Goal: Information Seeking & Learning: Learn about a topic

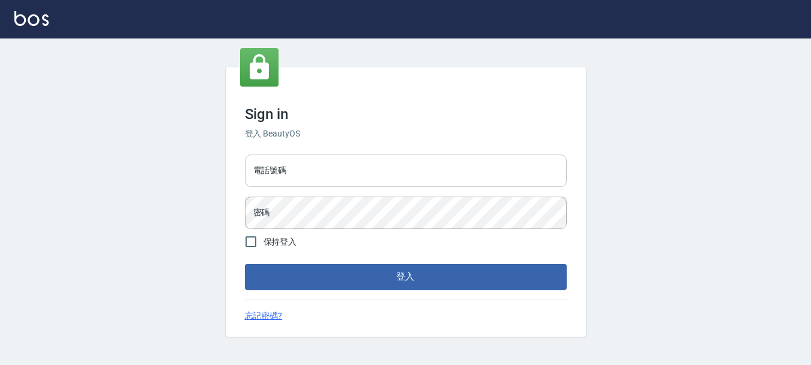
click at [356, 175] on input "電話號碼" at bounding box center [406, 170] width 322 height 32
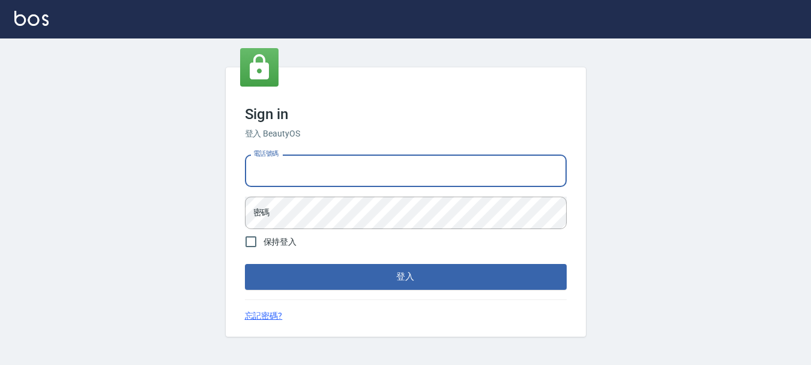
type input "0928200634"
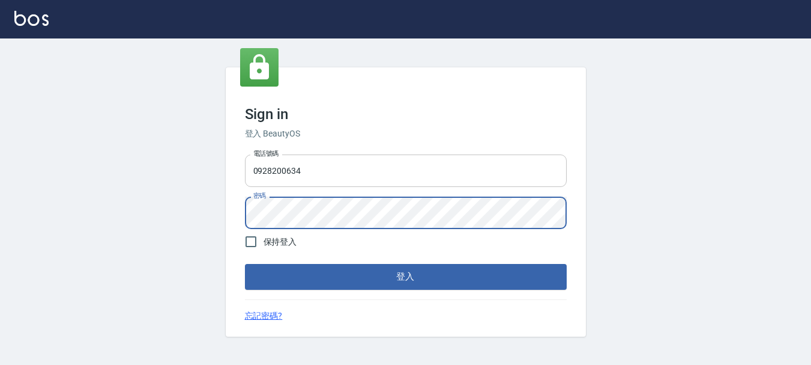
click at [245, 264] on button "登入" at bounding box center [406, 276] width 322 height 25
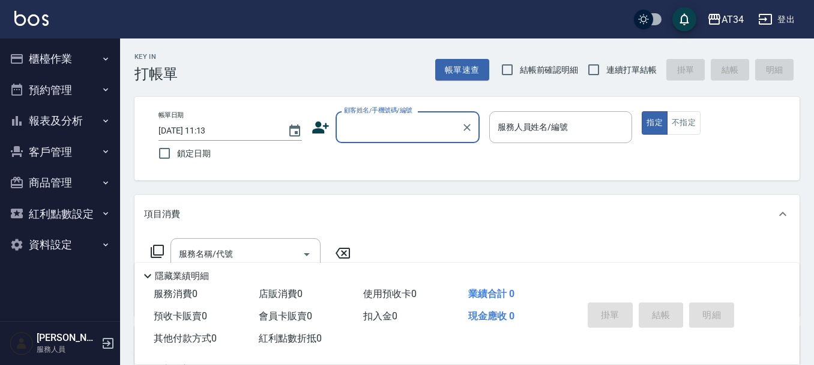
click at [84, 82] on button "預約管理" at bounding box center [60, 89] width 111 height 31
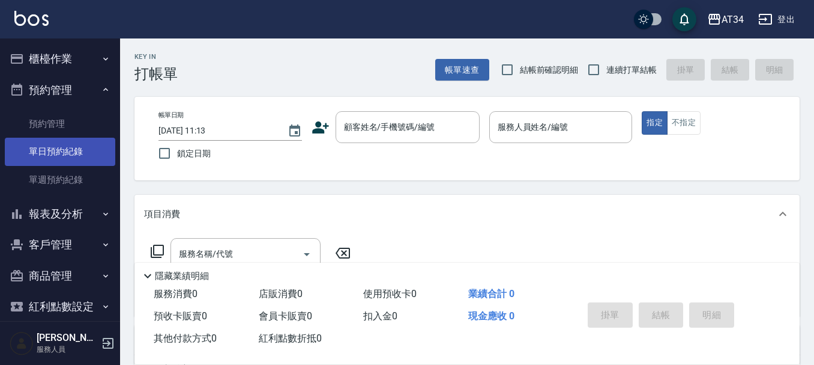
click at [74, 146] on link "單日預約紀錄" at bounding box center [60, 152] width 111 height 28
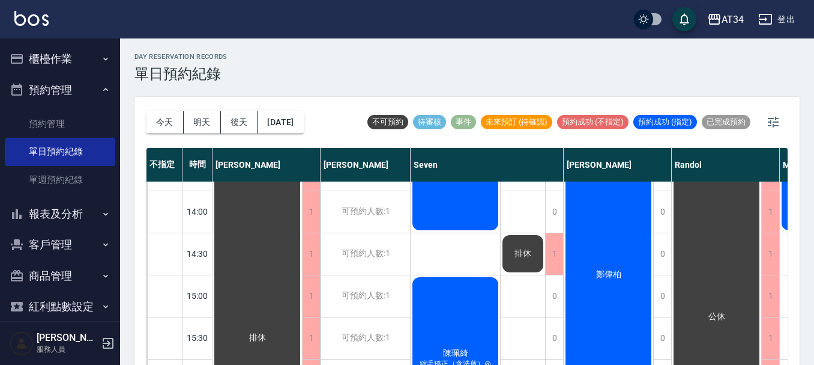
scroll to position [240, 0]
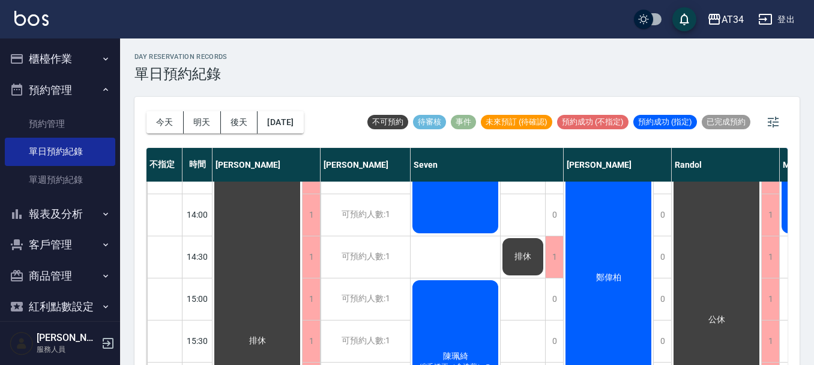
click at [268, 335] on span "鄭偉柏" at bounding box center [258, 340] width 22 height 11
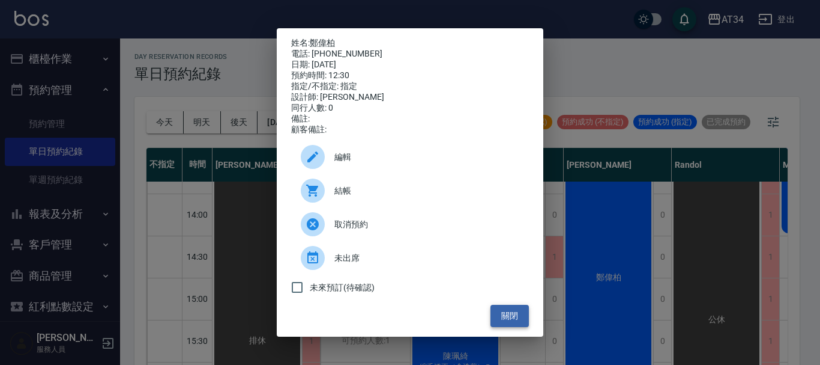
click at [506, 319] on button "關閉" at bounding box center [510, 316] width 38 height 22
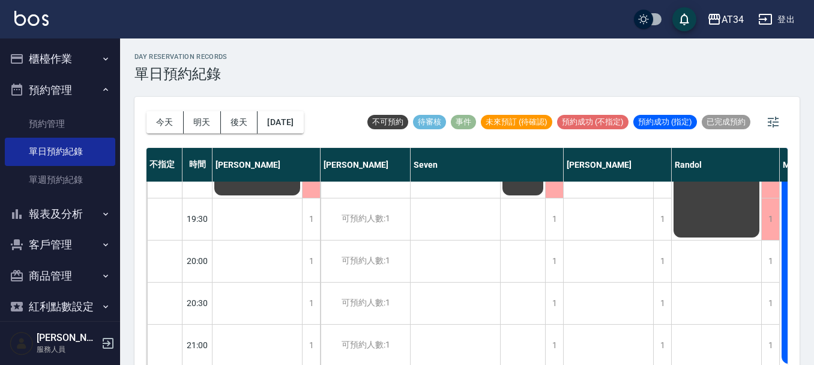
scroll to position [708, 0]
click at [46, 48] on button "櫃檯作業" at bounding box center [60, 58] width 111 height 31
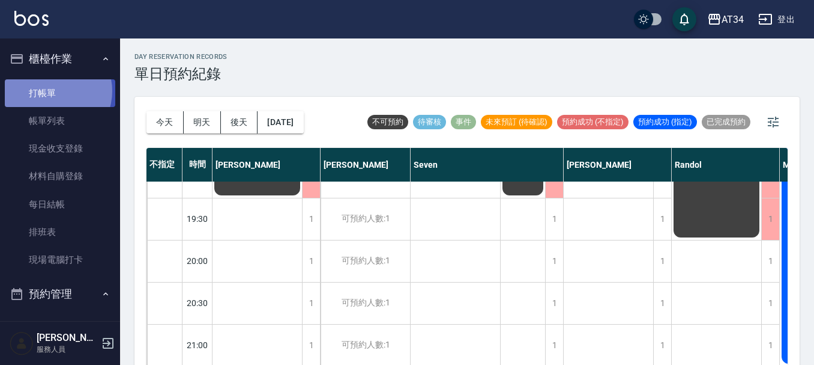
click at [52, 91] on link "打帳單" at bounding box center [60, 93] width 111 height 28
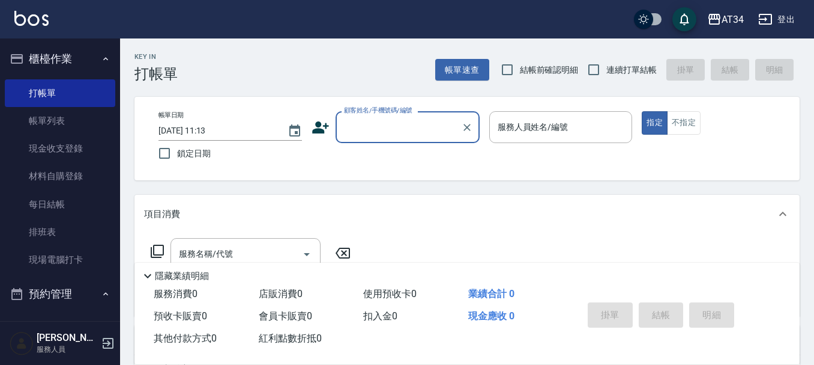
click at [139, 37] on div "AT34 登出" at bounding box center [407, 19] width 814 height 38
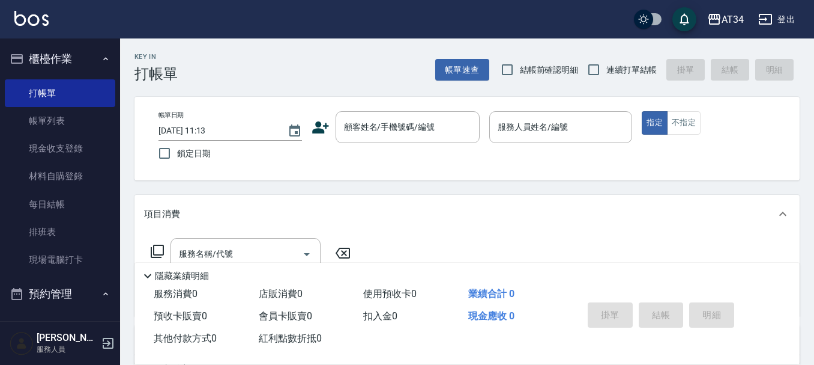
click at [84, 59] on button "櫃檯作業" at bounding box center [60, 58] width 111 height 31
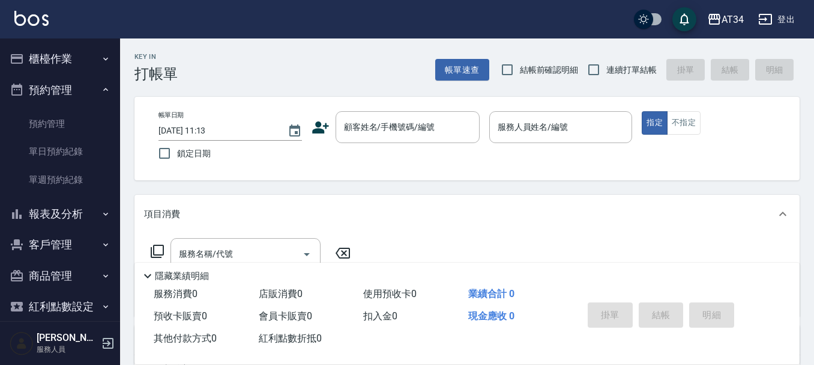
click at [55, 78] on button "預約管理" at bounding box center [60, 89] width 111 height 31
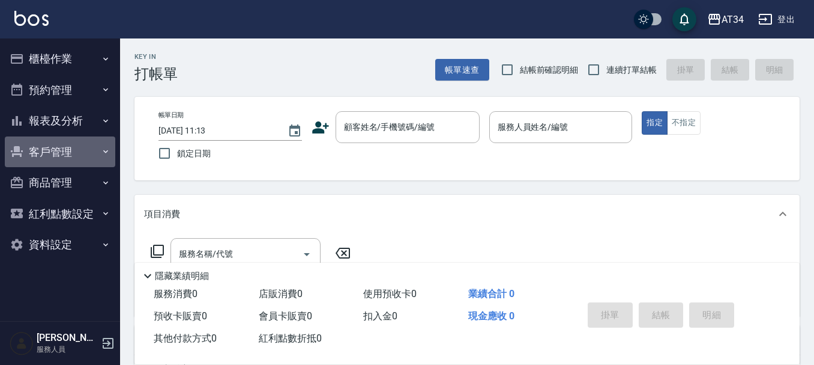
click at [71, 155] on button "客戶管理" at bounding box center [60, 151] width 111 height 31
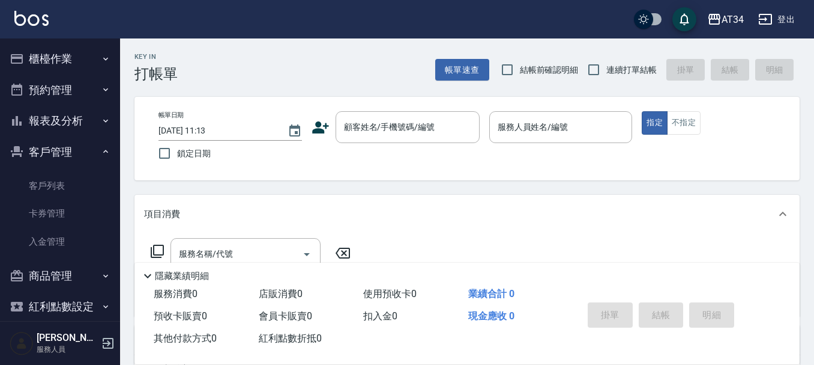
click at [70, 153] on button "客戶管理" at bounding box center [60, 151] width 111 height 31
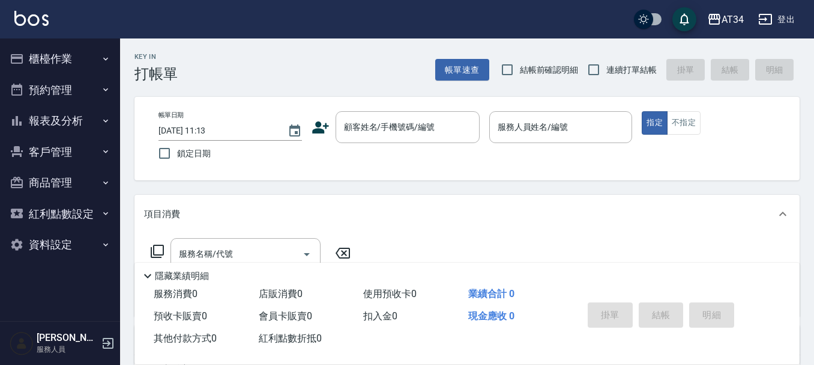
click at [86, 126] on button "報表及分析" at bounding box center [60, 120] width 111 height 31
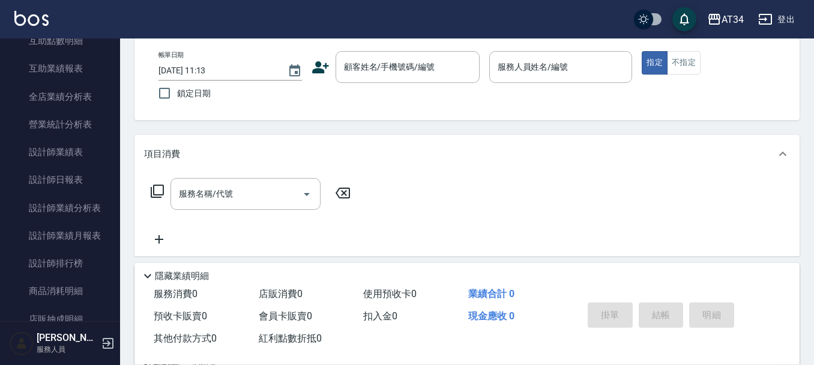
scroll to position [300, 0]
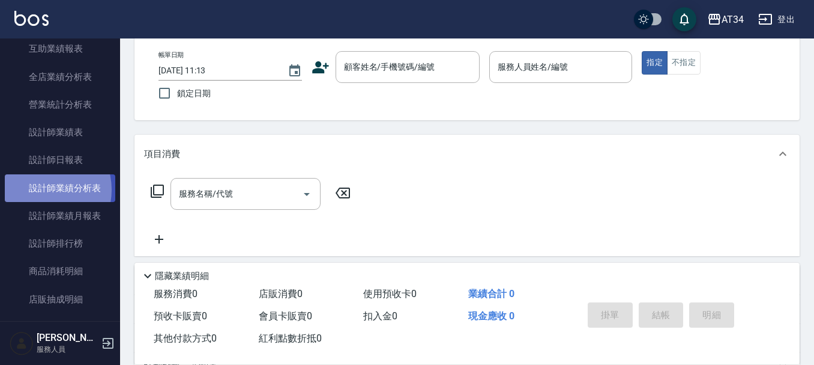
click at [44, 189] on link "設計師業績分析表" at bounding box center [60, 188] width 111 height 28
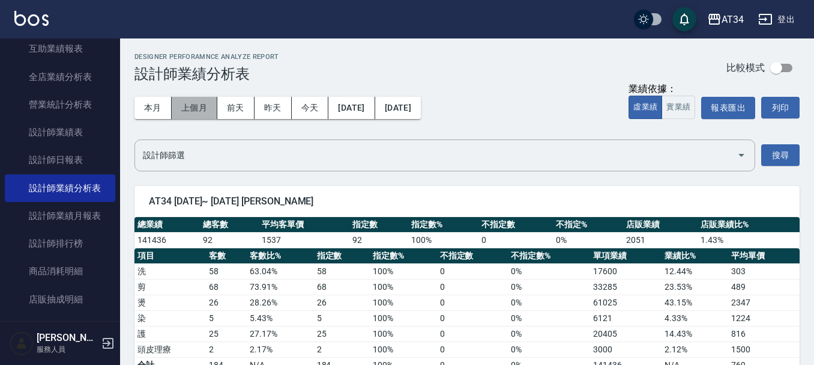
click at [194, 109] on button "上個月" at bounding box center [195, 108] width 46 height 22
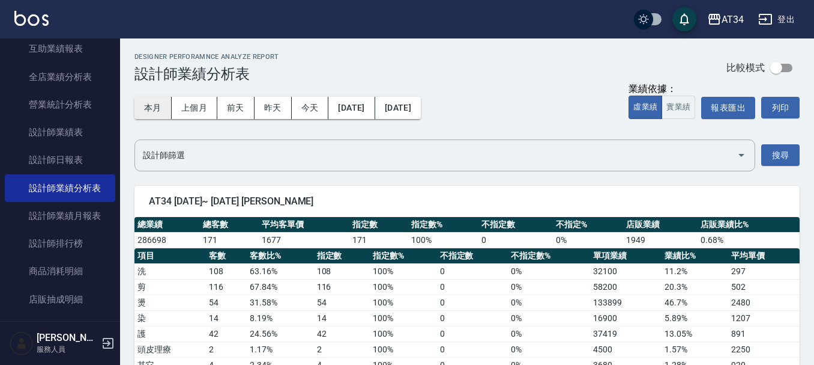
click at [163, 109] on button "本月" at bounding box center [153, 108] width 37 height 22
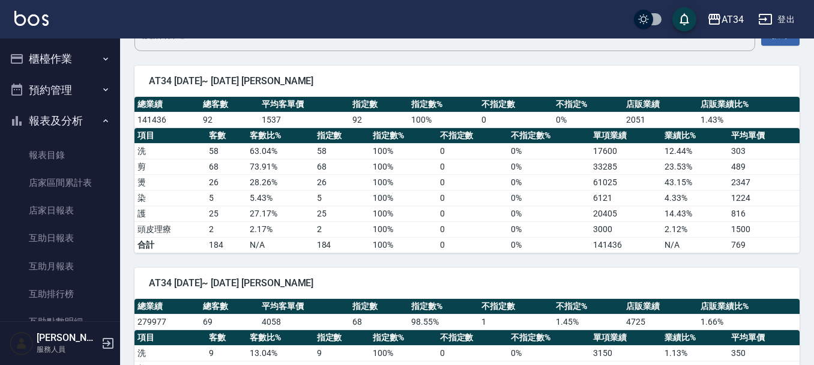
click at [53, 47] on button "櫃檯作業" at bounding box center [60, 58] width 111 height 31
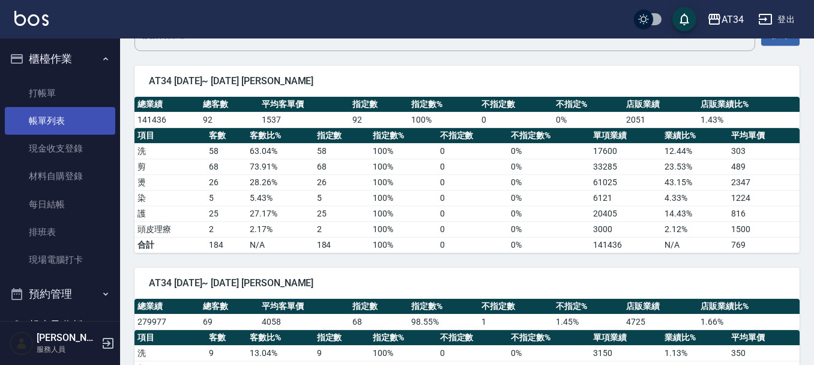
click at [53, 114] on link "帳單列表" at bounding box center [60, 121] width 111 height 28
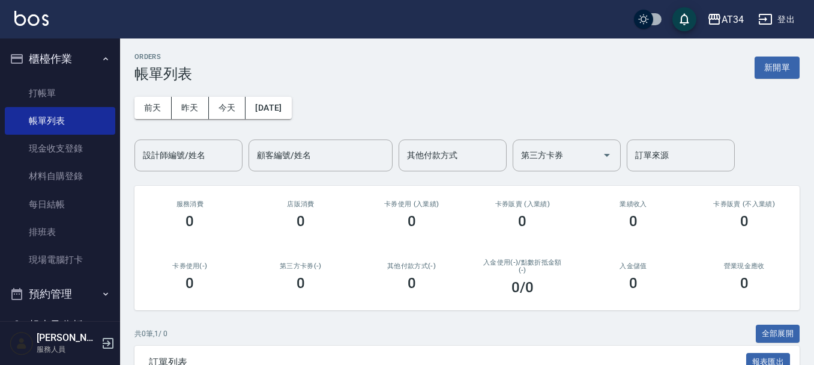
click at [73, 59] on button "櫃檯作業" at bounding box center [60, 58] width 111 height 31
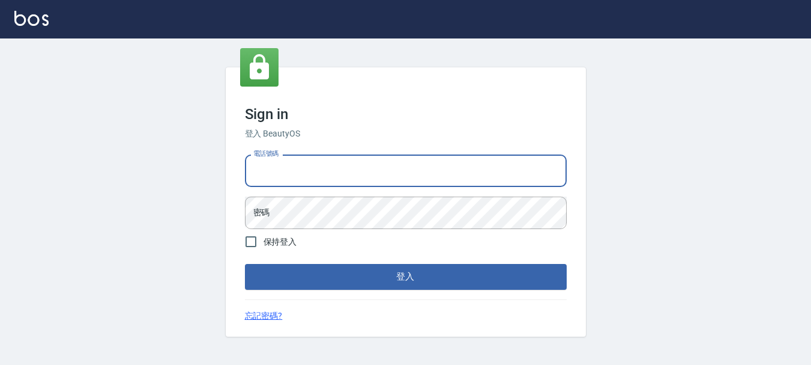
click at [327, 172] on input "電話號碼" at bounding box center [406, 170] width 322 height 32
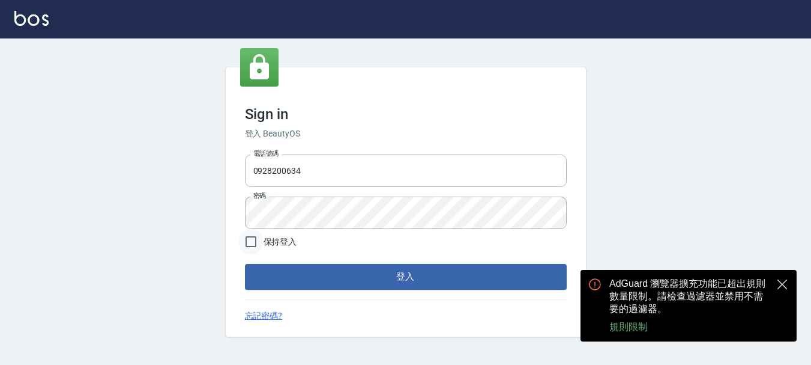
drag, startPoint x: 275, startPoint y: 192, endPoint x: 258, endPoint y: 230, distance: 41.7
click at [287, 265] on button "登入" at bounding box center [406, 276] width 322 height 25
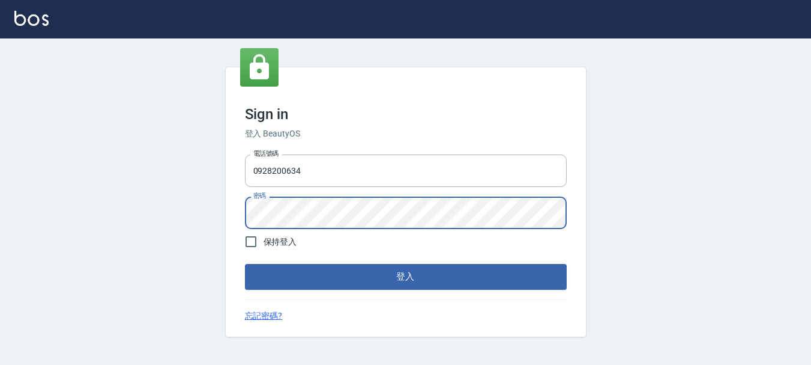
click at [296, 259] on form "電話號碼 0928200634 電話號碼 密碼 密碼 保持登入 登入" at bounding box center [406, 220] width 322 height 140
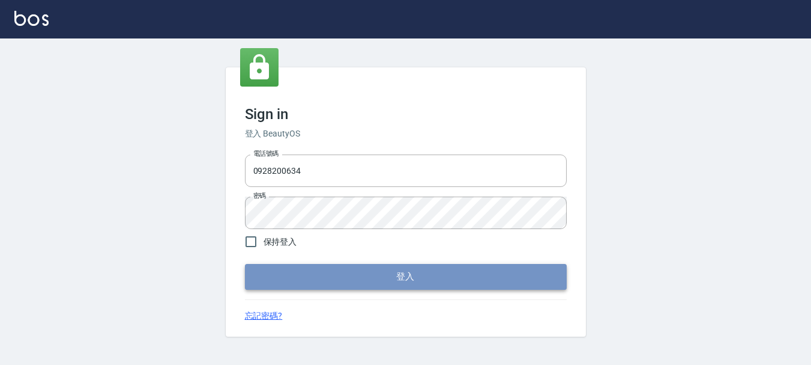
click at [303, 278] on button "登入" at bounding box center [406, 276] width 322 height 25
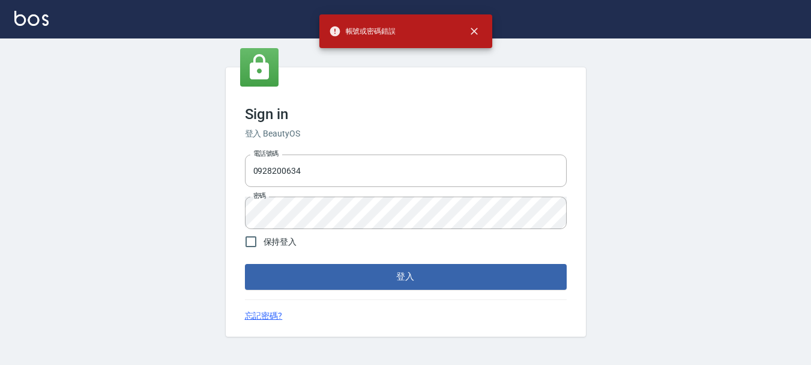
click at [310, 231] on form "電話號碼 0928200634 電話號碼 密碼 密碼 保持登入 登入" at bounding box center [406, 220] width 322 height 140
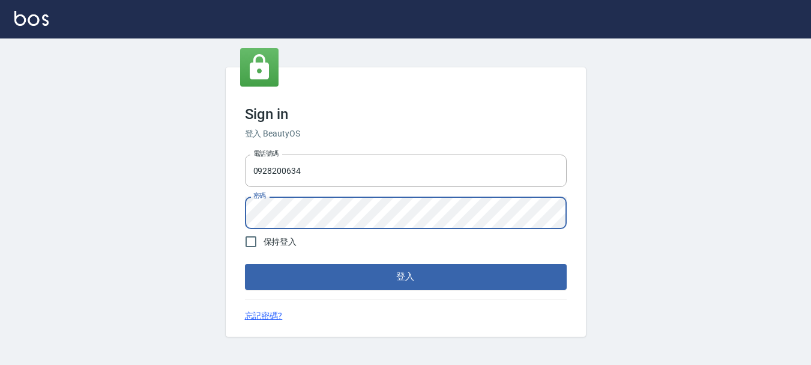
click at [359, 278] on button "登入" at bounding box center [406, 276] width 322 height 25
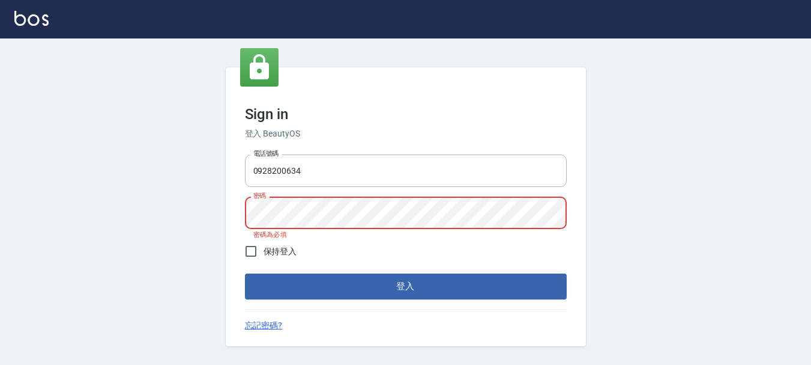
click at [314, 192] on div "電話號碼 0928200634 電話號碼 密碼 密碼 密碼為必填" at bounding box center [406, 197] width 332 height 94
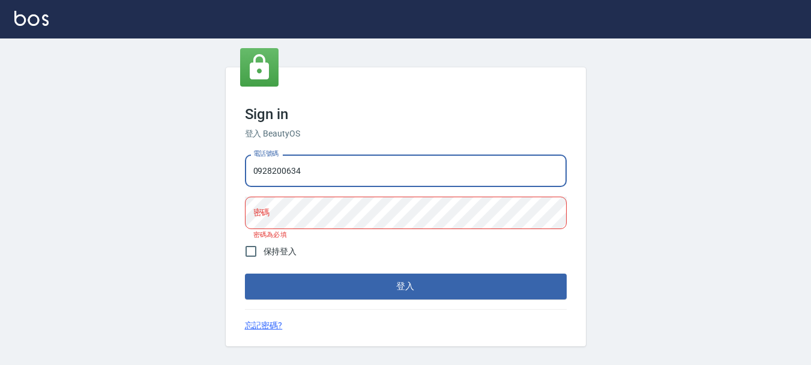
click at [324, 180] on input "0928200634" at bounding box center [406, 170] width 322 height 32
type input "0"
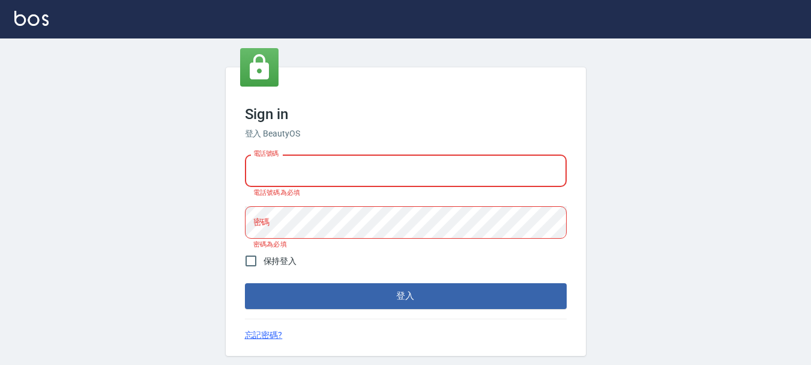
click at [333, 177] on input "電話號碼" at bounding box center [406, 170] width 322 height 32
type input "0936954811"
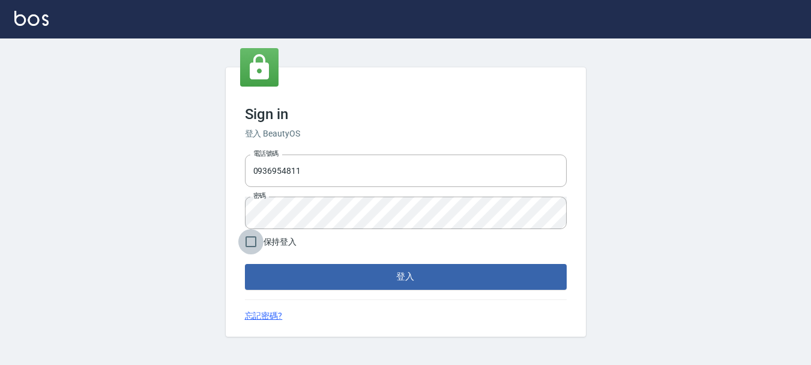
click at [263, 252] on input "保持登入" at bounding box center [250, 241] width 25 height 25
checkbox input "true"
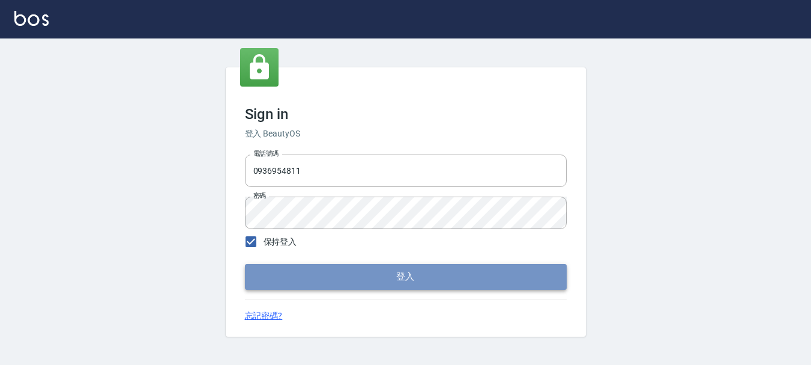
click at [261, 272] on button "登入" at bounding box center [406, 276] width 322 height 25
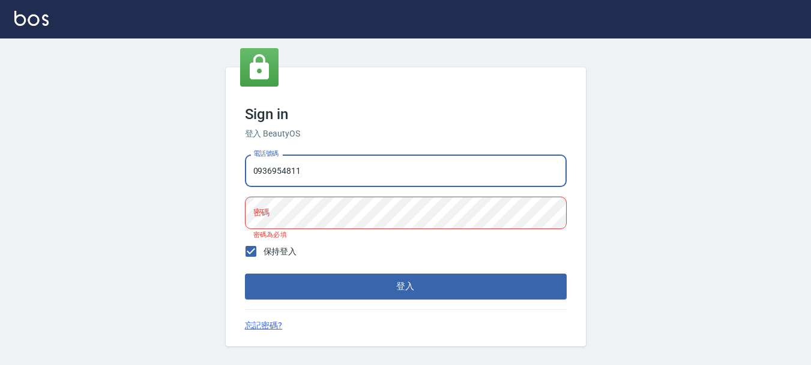
click at [324, 173] on input "0936954811" at bounding box center [406, 170] width 322 height 32
click at [315, 172] on input "093695481" at bounding box center [406, 170] width 322 height 32
type input "0"
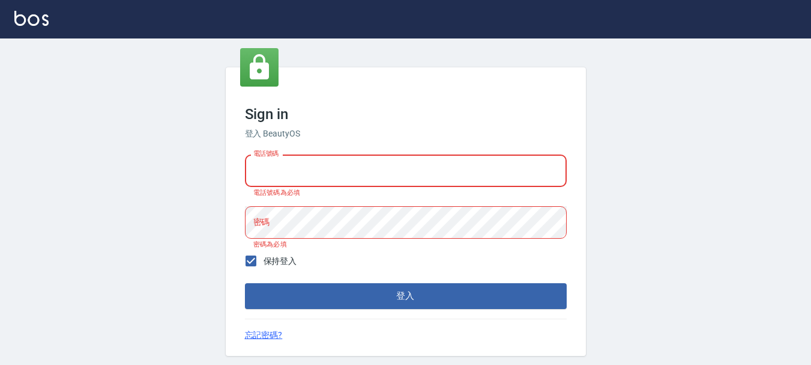
click at [315, 172] on input "電話號碼" at bounding box center [406, 170] width 322 height 32
click at [314, 172] on input "電話號碼" at bounding box center [406, 170] width 322 height 32
type input "0989752772"
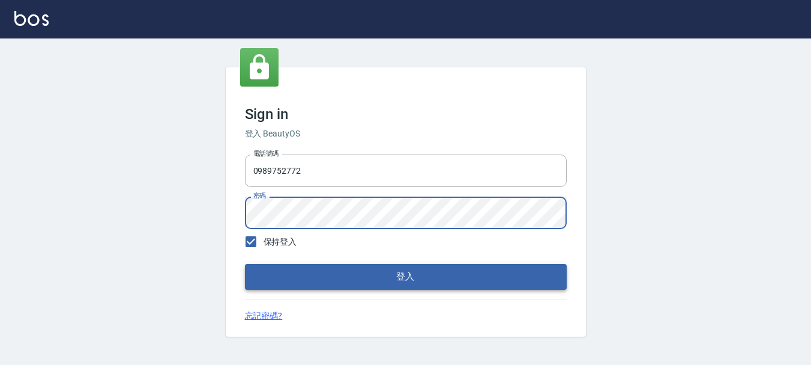
click at [327, 277] on button "登入" at bounding box center [406, 276] width 322 height 25
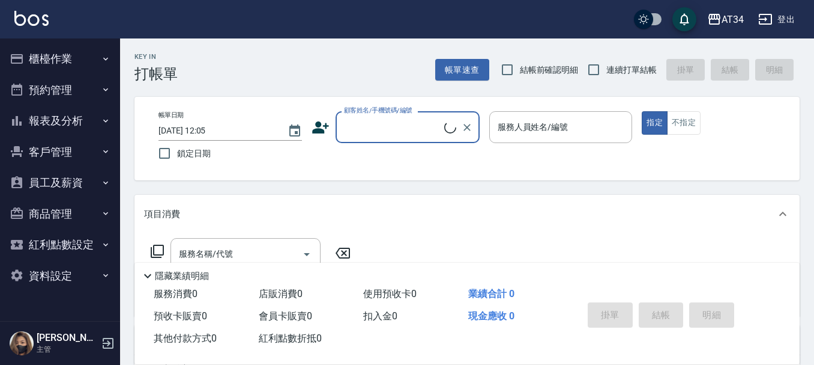
drag, startPoint x: 84, startPoint y: 94, endPoint x: 92, endPoint y: 105, distance: 13.7
click at [85, 94] on button "預約管理" at bounding box center [60, 89] width 111 height 31
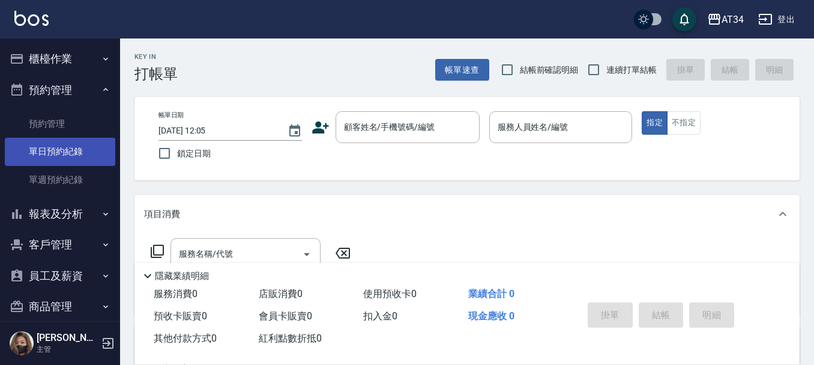
drag, startPoint x: 78, startPoint y: 144, endPoint x: 85, endPoint y: 142, distance: 7.4
click at [80, 144] on link "單日預約紀錄" at bounding box center [60, 152] width 111 height 28
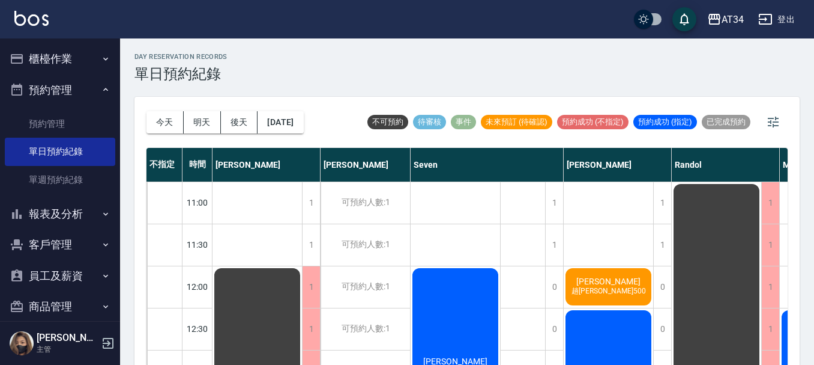
click at [162, 134] on div "今天 明天 後天 2025/08/18" at bounding box center [225, 122] width 157 height 51
drag, startPoint x: 766, startPoint y: 124, endPoint x: 768, endPoint y: 140, distance: 15.7
click at [765, 125] on button "button" at bounding box center [773, 122] width 29 height 29
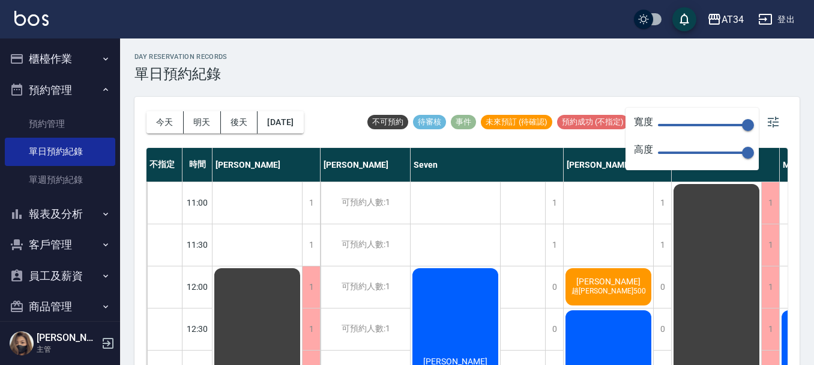
type input "49"
click at [688, 127] on span "150" at bounding box center [703, 125] width 90 height 18
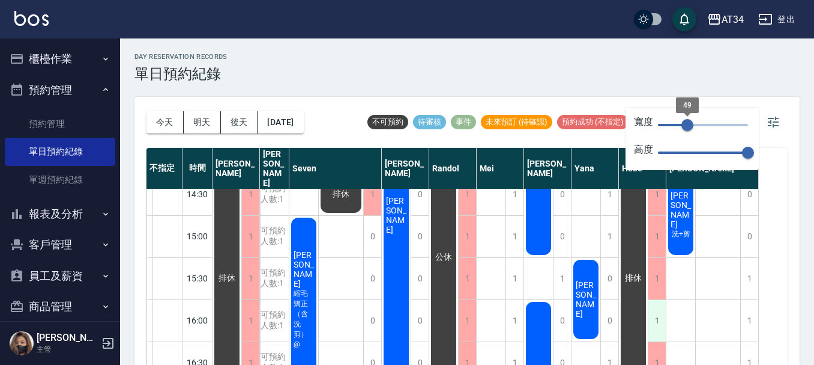
scroll to position [420, 0]
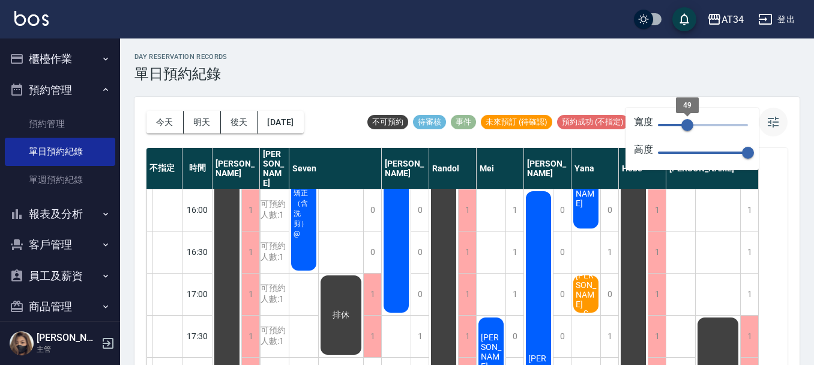
click at [778, 120] on icon "button" at bounding box center [773, 122] width 14 height 14
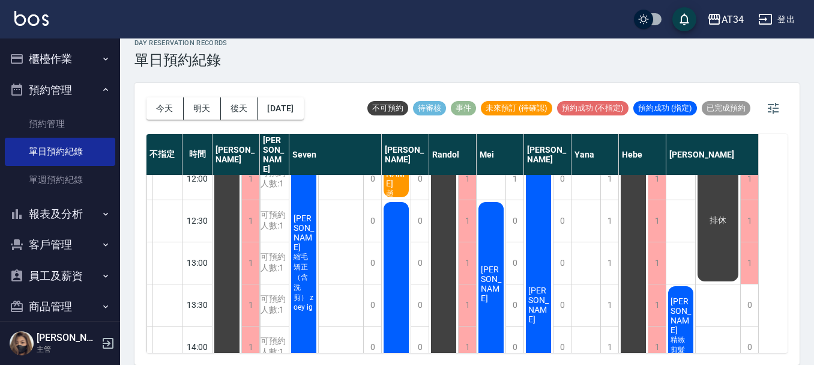
scroll to position [0, 0]
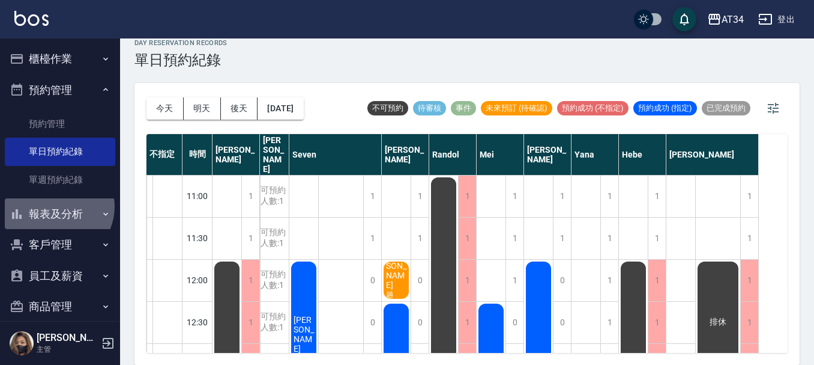
click at [57, 207] on button "報表及分析" at bounding box center [60, 213] width 111 height 31
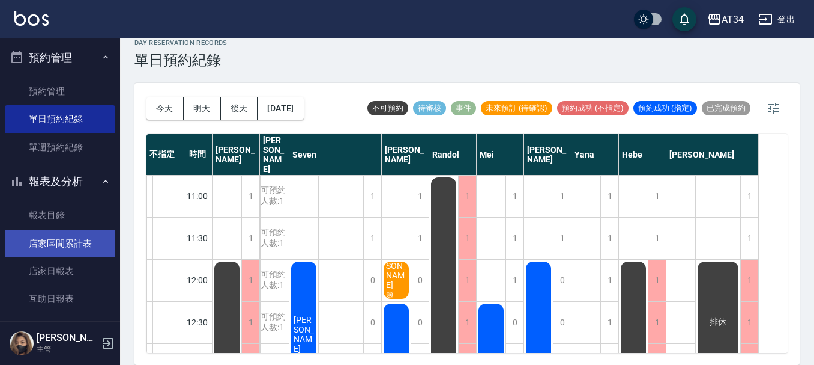
scroll to position [120, 0]
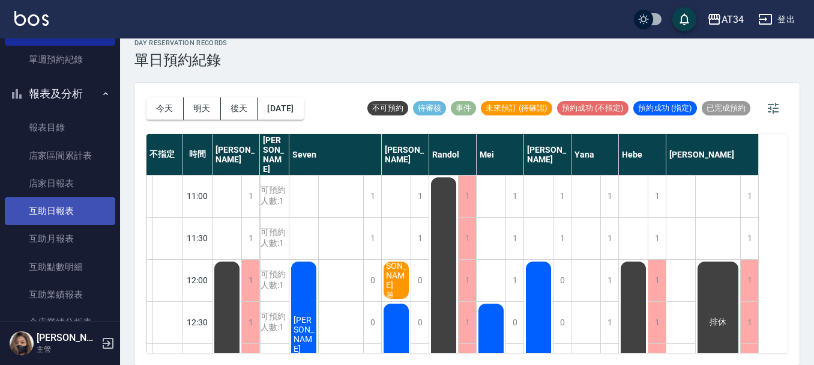
click at [61, 211] on link "互助日報表" at bounding box center [60, 211] width 111 height 28
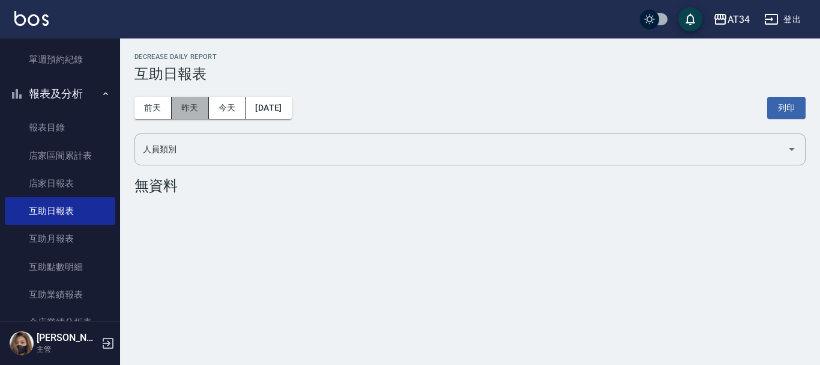
click at [183, 111] on button "昨天" at bounding box center [190, 108] width 37 height 22
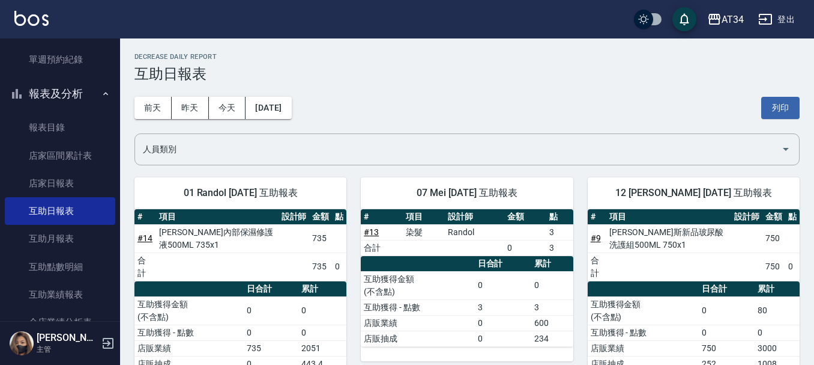
click at [92, 100] on button "報表及分析" at bounding box center [60, 93] width 111 height 31
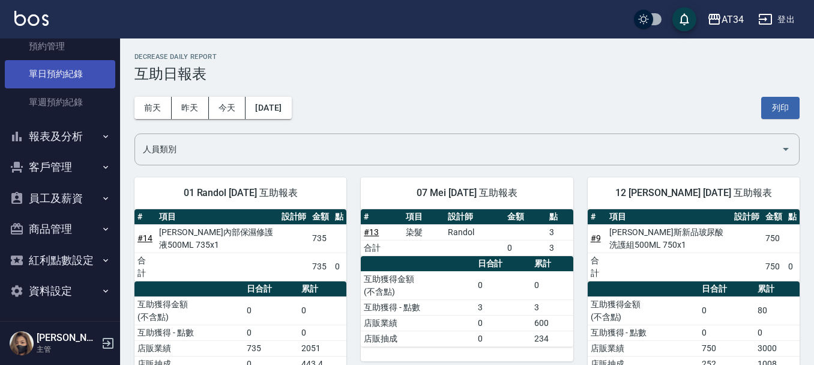
scroll to position [77, 0]
click at [71, 82] on link "單日預約紀錄" at bounding box center [60, 74] width 111 height 28
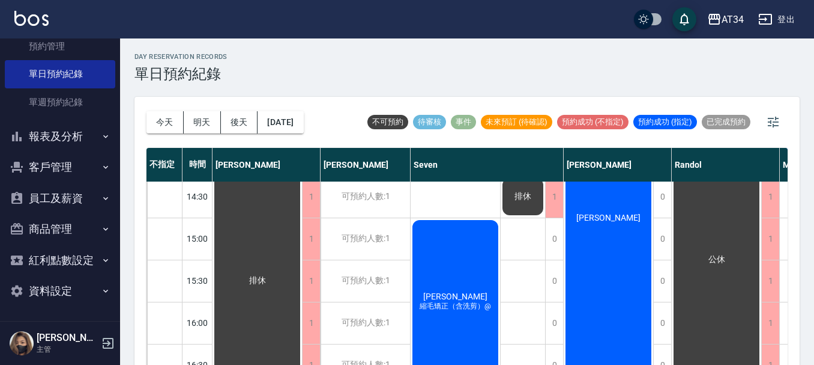
scroll to position [180, 0]
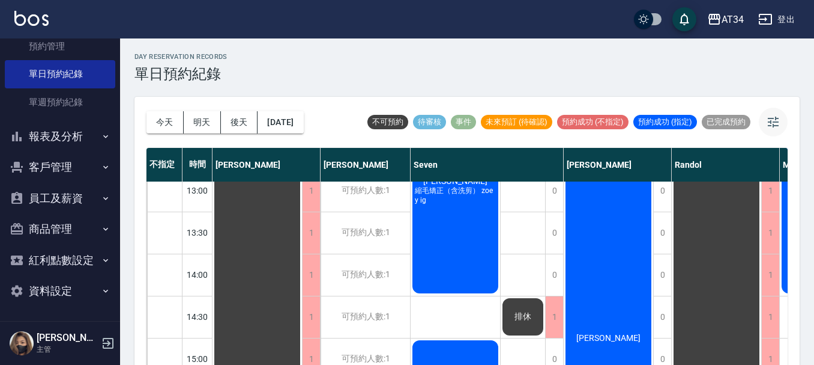
click at [783, 117] on button "button" at bounding box center [773, 122] width 29 height 29
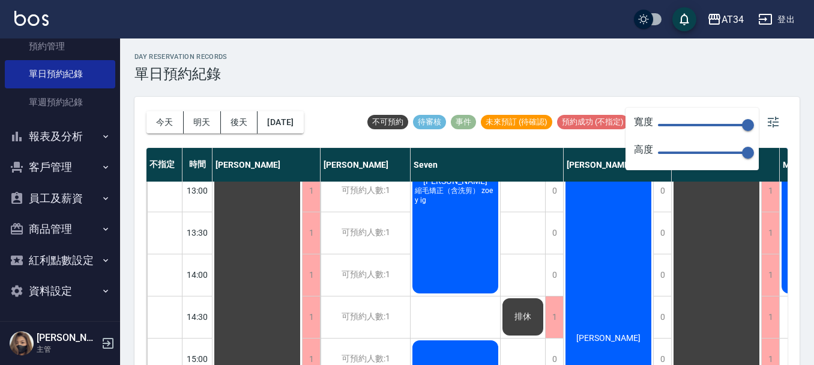
drag, startPoint x: 708, startPoint y: 123, endPoint x: 698, endPoint y: 126, distance: 10.1
click at [707, 123] on span "150" at bounding box center [703, 125] width 90 height 18
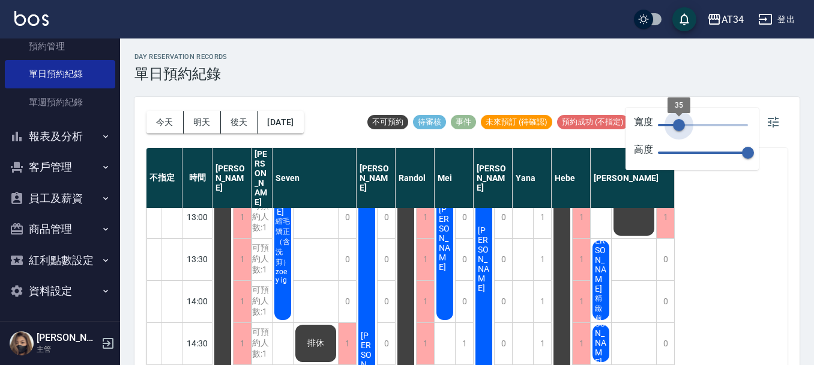
click at [679, 125] on span "35" at bounding box center [703, 125] width 90 height 18
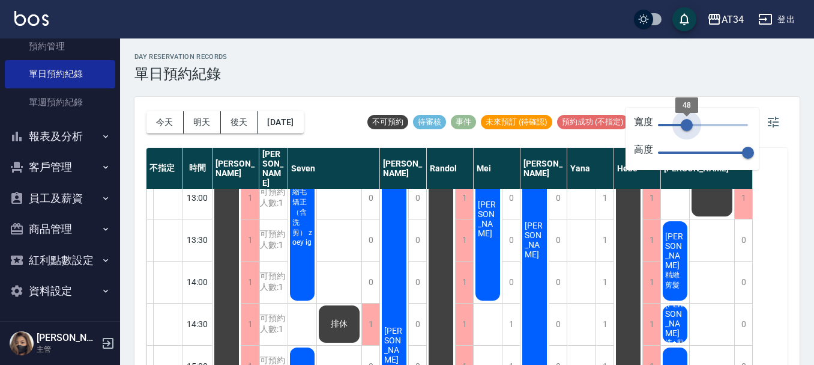
click at [687, 122] on span "48" at bounding box center [687, 125] width 12 height 12
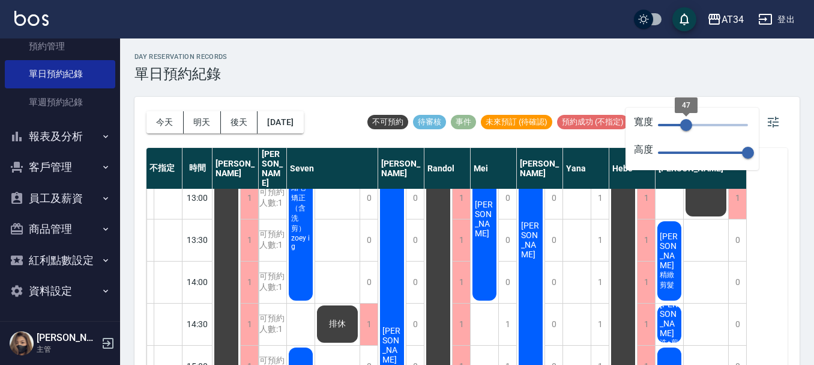
click at [681, 122] on span "47" at bounding box center [687, 125] width 12 height 12
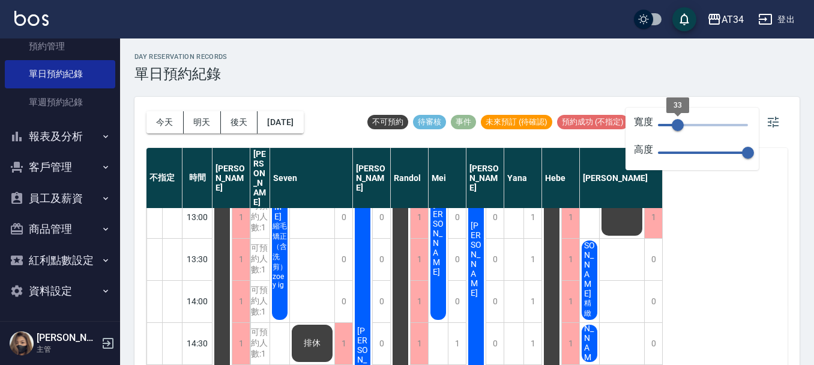
type input "43"
click at [684, 124] on span "33" at bounding box center [678, 125] width 12 height 12
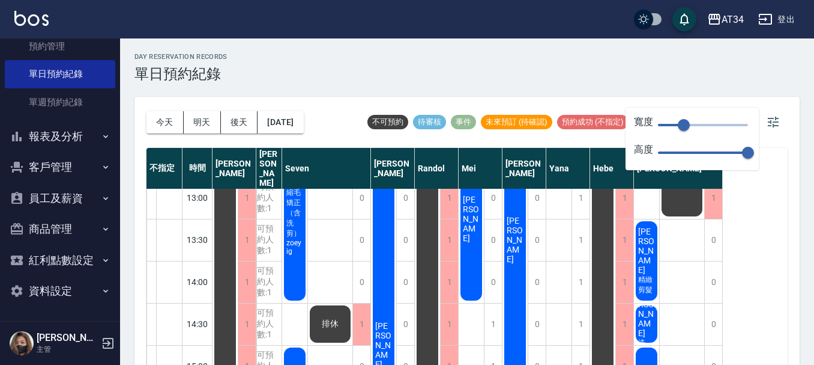
click at [735, 77] on div "day Reservation records 單日預約紀錄" at bounding box center [468, 67] width 666 height 29
click at [786, 119] on button "button" at bounding box center [773, 122] width 29 height 29
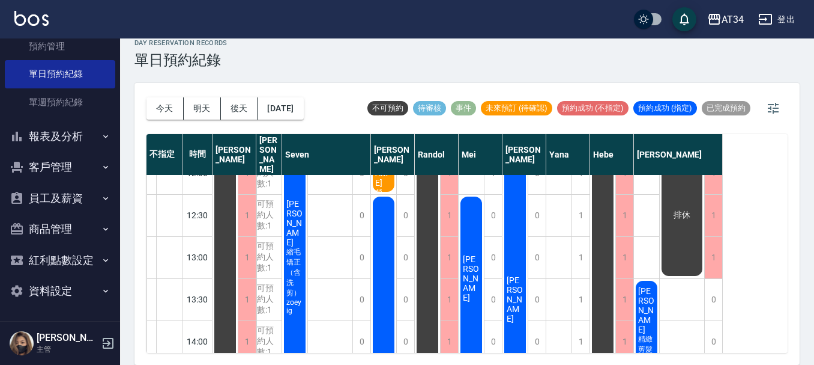
scroll to position [47, 0]
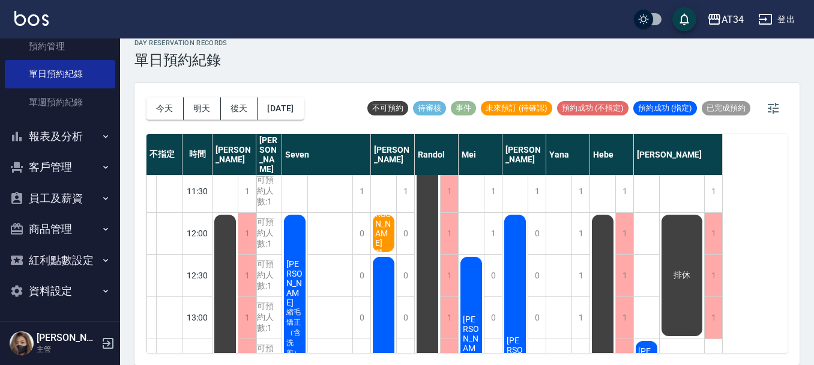
click at [718, 160] on div "[PERSON_NAME]" at bounding box center [678, 154] width 89 height 41
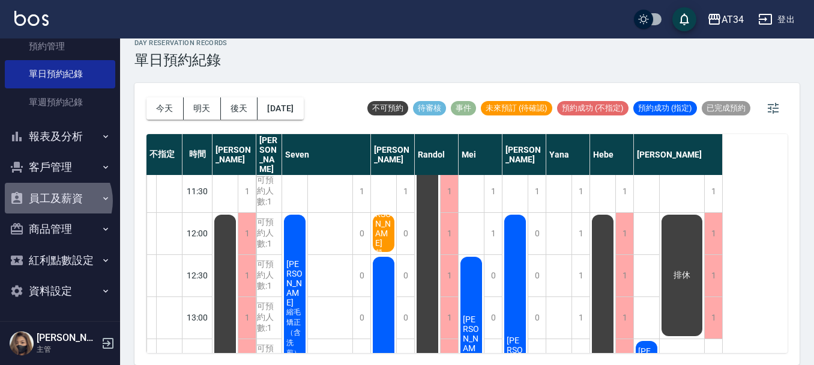
click at [56, 201] on button "員工及薪資" at bounding box center [60, 198] width 111 height 31
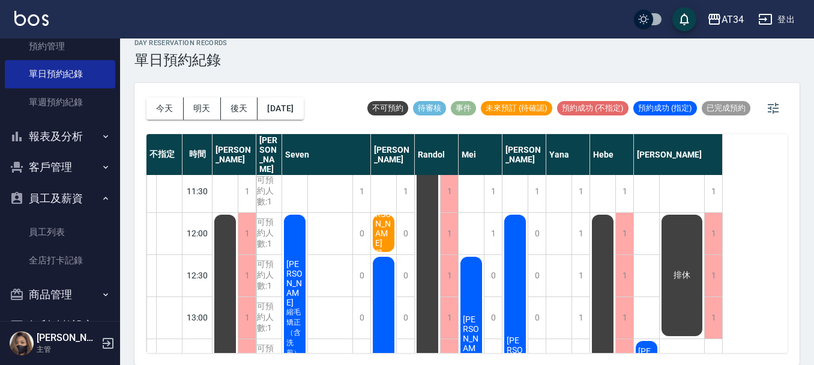
click at [56, 201] on button "員工及薪資" at bounding box center [60, 198] width 111 height 31
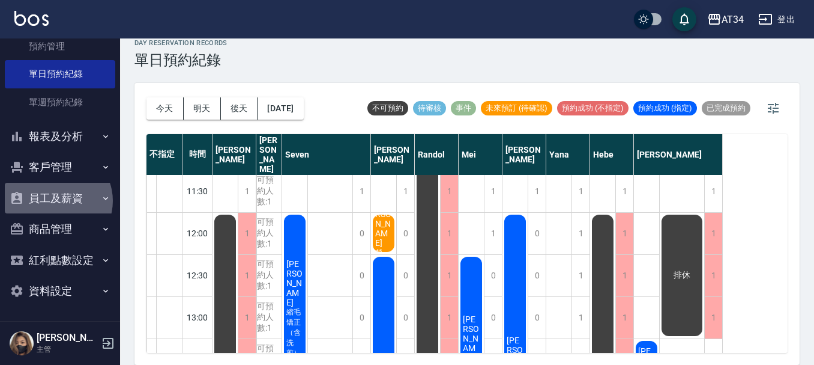
click at [58, 201] on button "員工及薪資" at bounding box center [60, 198] width 111 height 31
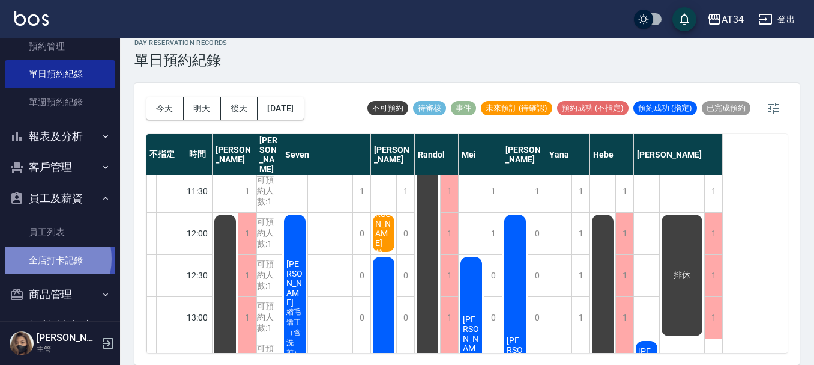
click at [40, 258] on link "全店打卡記錄" at bounding box center [60, 260] width 111 height 28
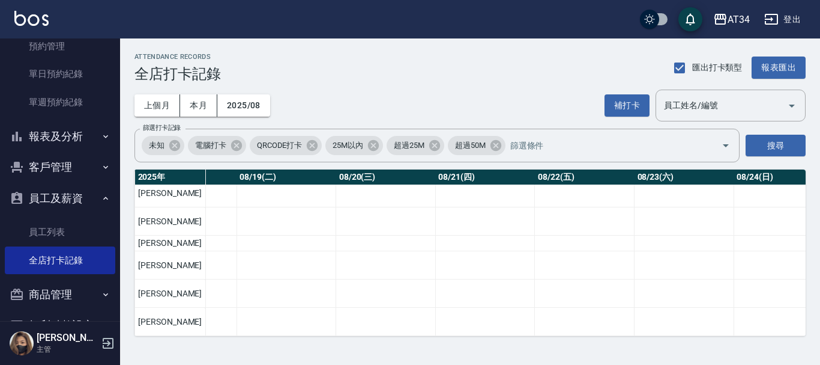
scroll to position [389, 1983]
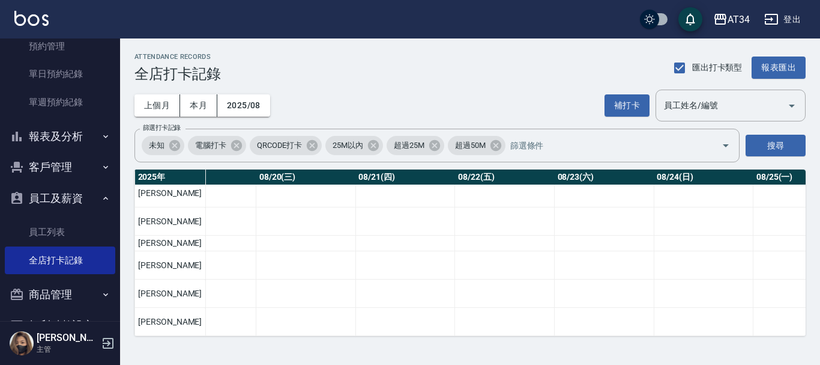
click at [512, 341] on div "ATTENDANCE RECORDS 全店打卡記錄 匯出打卡類型 報表匯出 上個月 本月 2025/08 補打卡 員工姓名/編號 員工姓名/編號 篩選打卡記錄…" at bounding box center [470, 194] width 700 height 312
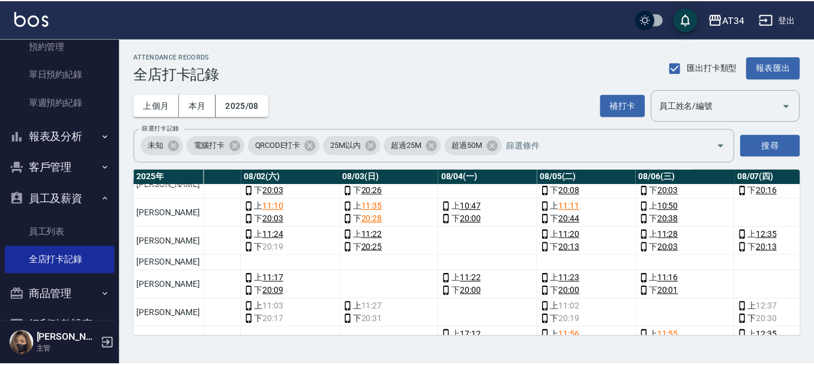
scroll to position [360, 262]
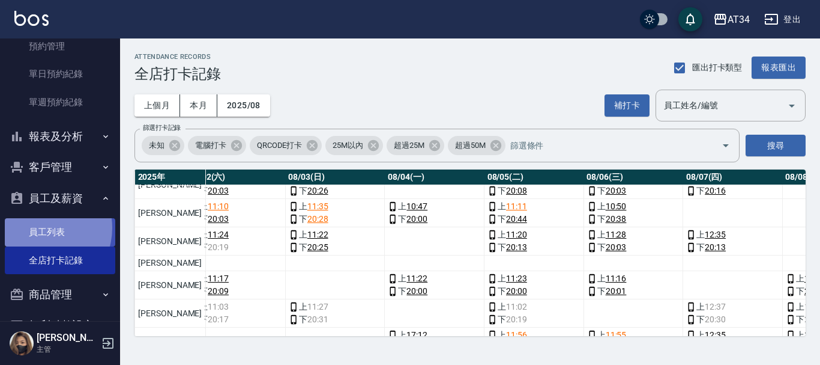
click at [40, 228] on link "員工列表" at bounding box center [60, 232] width 111 height 28
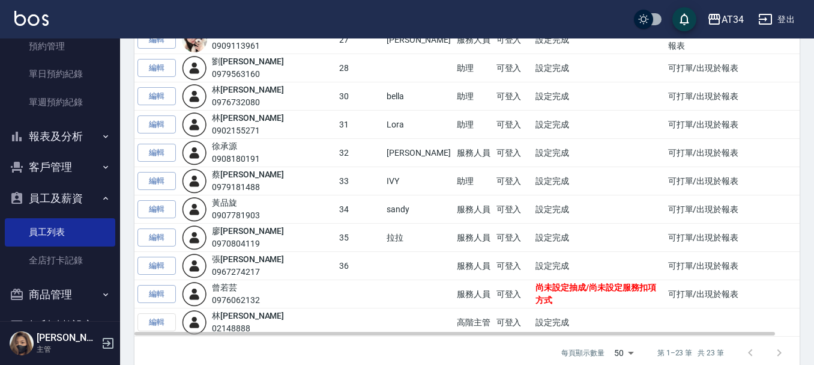
scroll to position [487, 0]
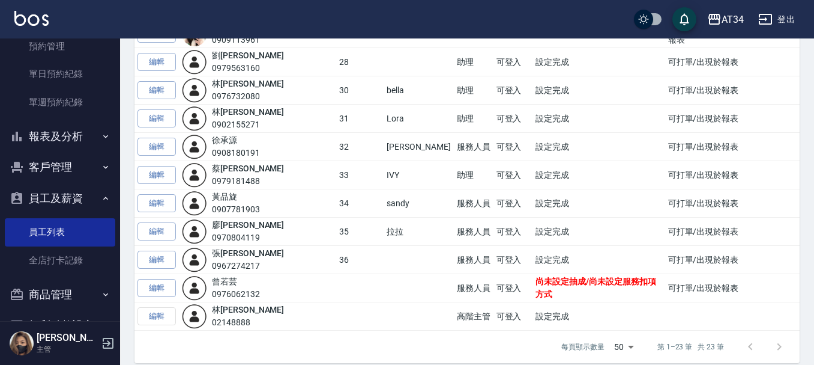
click at [101, 196] on icon "button" at bounding box center [106, 198] width 10 height 10
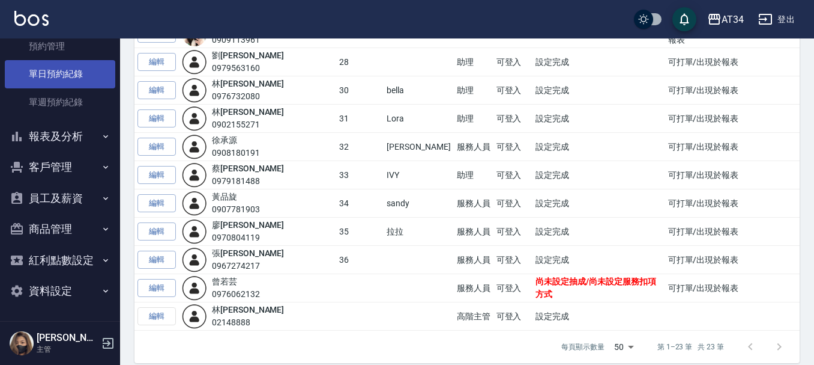
click at [92, 73] on link "單日預約紀錄" at bounding box center [60, 74] width 111 height 28
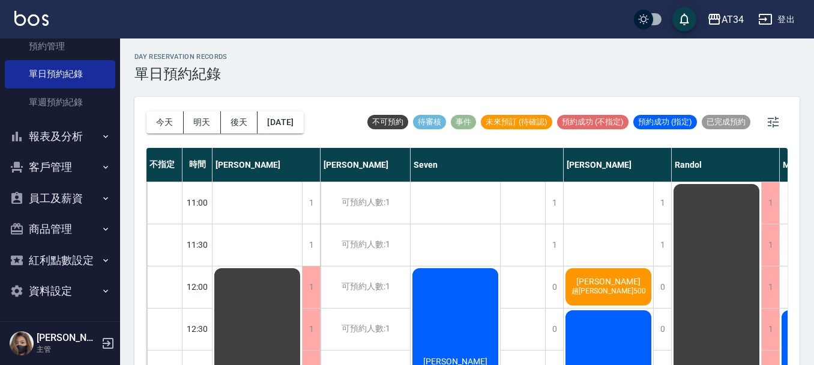
click at [202, 132] on button "明天" at bounding box center [202, 122] width 37 height 22
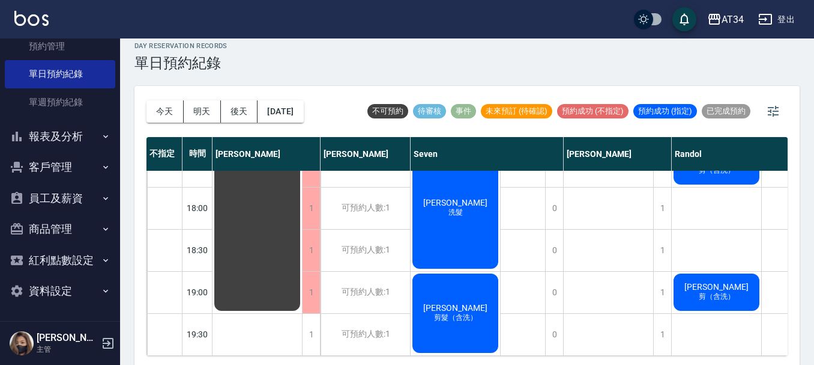
scroll to position [14, 0]
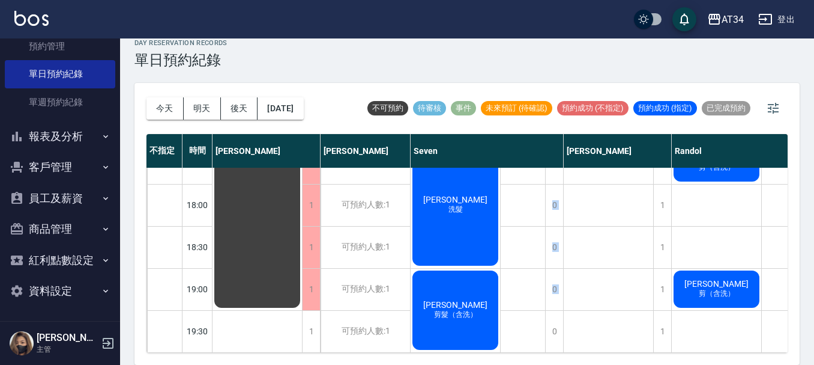
drag, startPoint x: 408, startPoint y: 351, endPoint x: 491, endPoint y: 348, distance: 83.6
click at [491, 348] on div "不指定 時間 Gina Wendy Seven annie Randol Mei Emily Yana Hebe Emma 11:00 11:30 12:00…" at bounding box center [467, 243] width 641 height 219
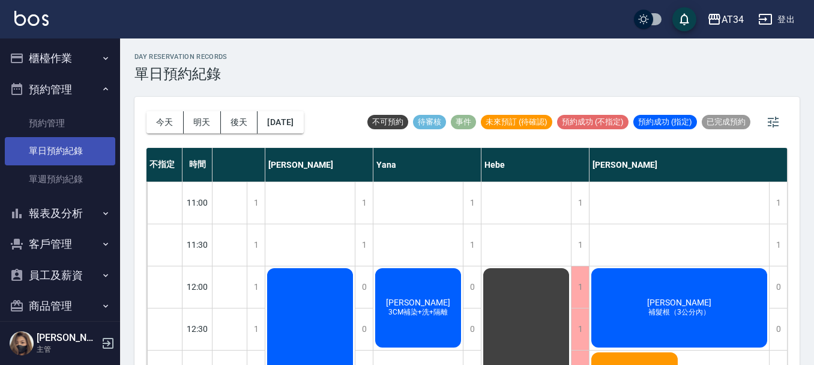
scroll to position [0, 0]
click at [64, 49] on button "櫃檯作業" at bounding box center [60, 58] width 111 height 31
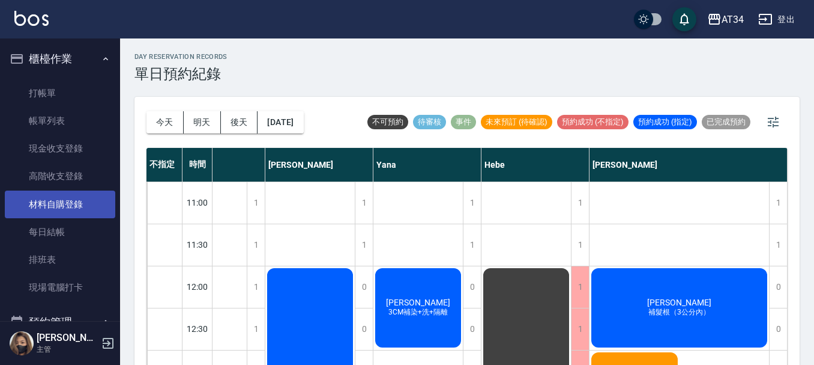
click at [65, 196] on link "材料自購登錄" at bounding box center [60, 204] width 111 height 28
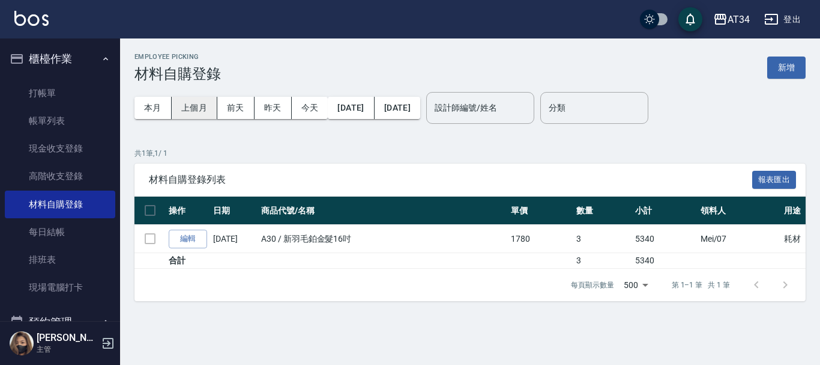
click at [201, 103] on button "上個月" at bounding box center [195, 108] width 46 height 22
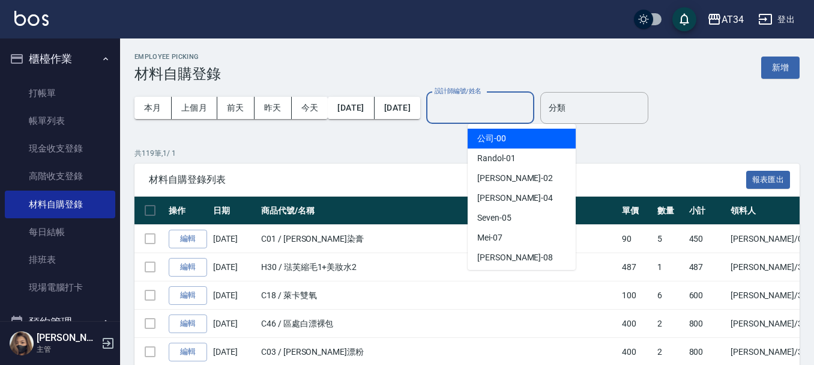
click at [530, 102] on div "設計師編號/姓名 設計師編號/姓名" at bounding box center [480, 108] width 108 height 32
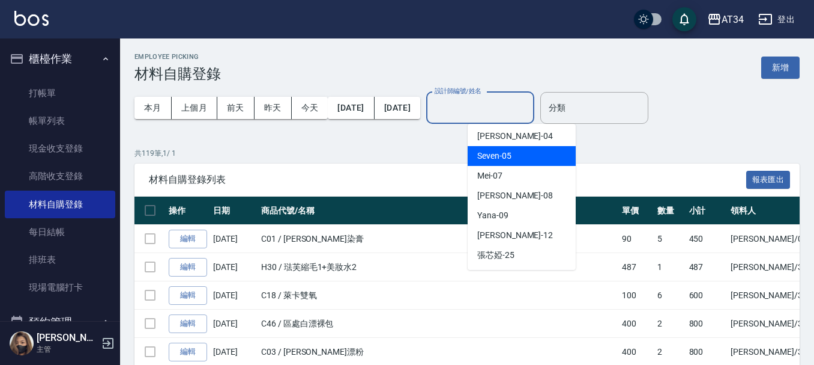
scroll to position [120, 0]
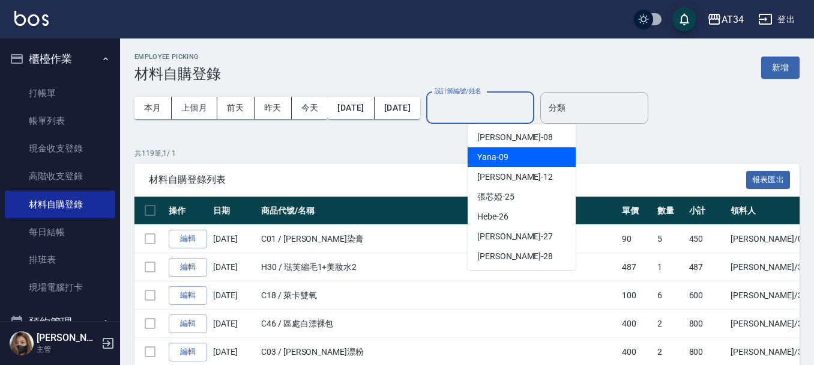
click at [506, 156] on span "Yana -09" at bounding box center [493, 157] width 31 height 13
type input "Yana-09"
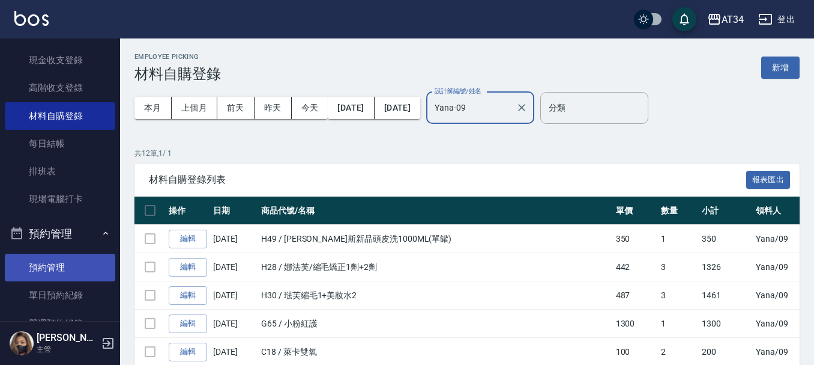
scroll to position [180, 0]
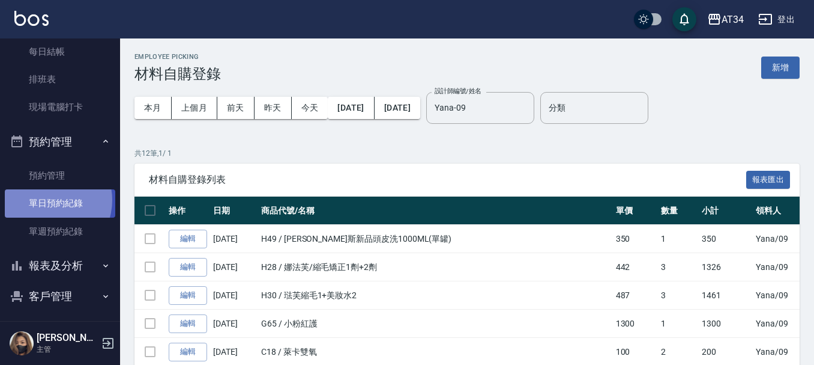
click at [48, 200] on link "單日預約紀錄" at bounding box center [60, 203] width 111 height 28
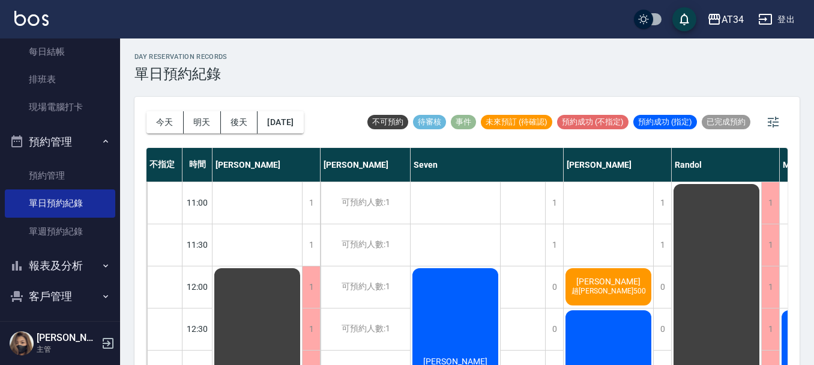
scroll to position [14, 0]
